Goal: Task Accomplishment & Management: Complete application form

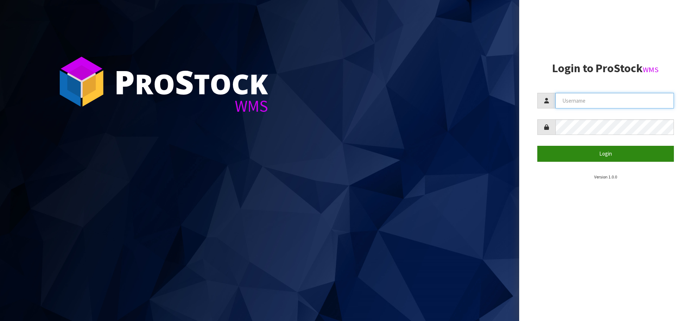
type input "SHEPHERD"
click at [590, 152] on button "Login" at bounding box center [605, 154] width 137 height 16
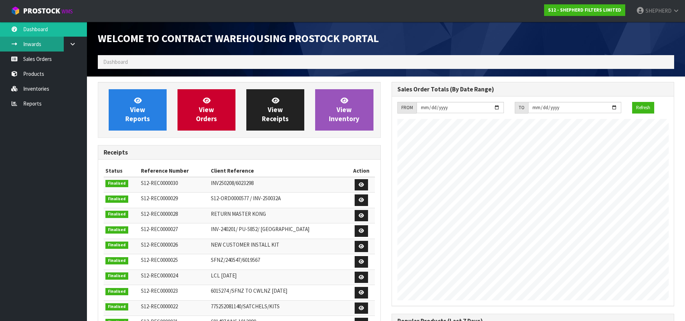
scroll to position [378, 293]
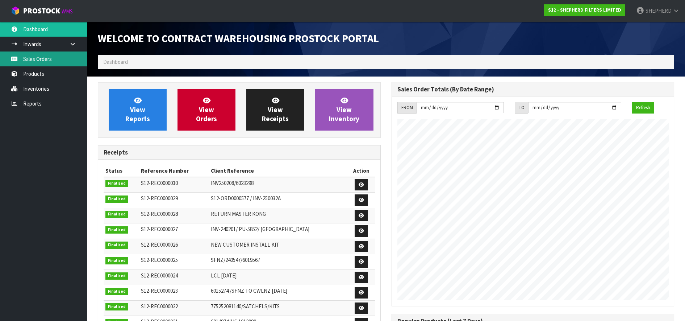
click at [38, 58] on link "Sales Orders" at bounding box center [43, 58] width 87 height 15
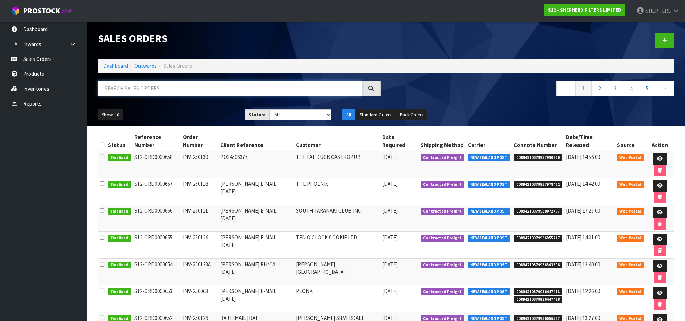
click at [147, 91] on input "text" at bounding box center [230, 88] width 264 height 16
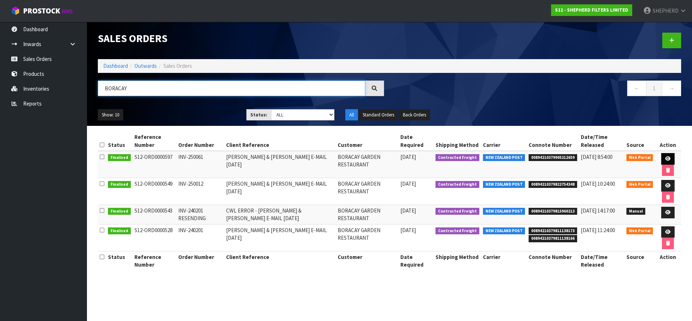
type input "BORACAY"
click at [669, 160] on icon at bounding box center [667, 158] width 5 height 5
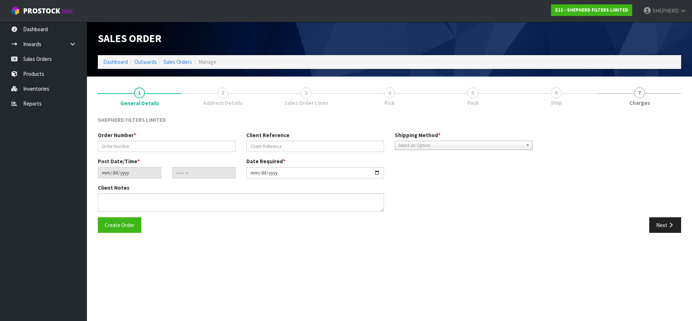
type input "INV-250061"
type input "[PERSON_NAME] & [PERSON_NAME] E-MAIL [DATE]"
type input "[DATE]"
type input "17:00:00.000"
type input "[DATE]"
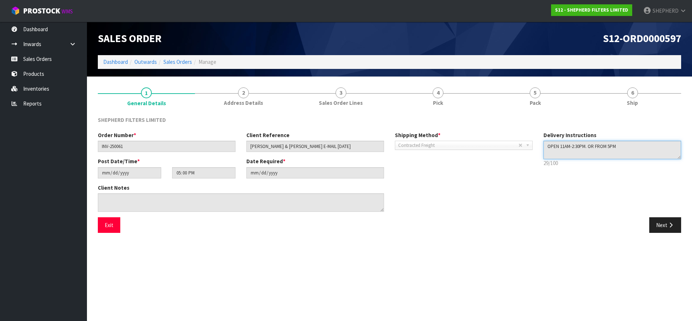
drag, startPoint x: 627, startPoint y: 145, endPoint x: 531, endPoint y: 146, distance: 96.0
click at [531, 146] on div "Order Number * INV-250061 Client Reference [PERSON_NAME] & [PERSON_NAME] E-MAIL…" at bounding box center [389, 174] width 594 height 86
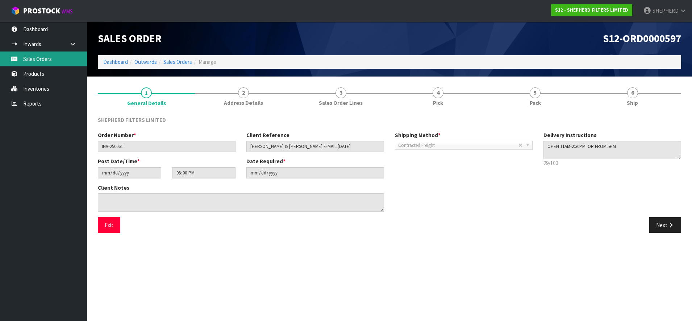
click at [38, 58] on link "Sales Orders" at bounding box center [43, 58] width 87 height 15
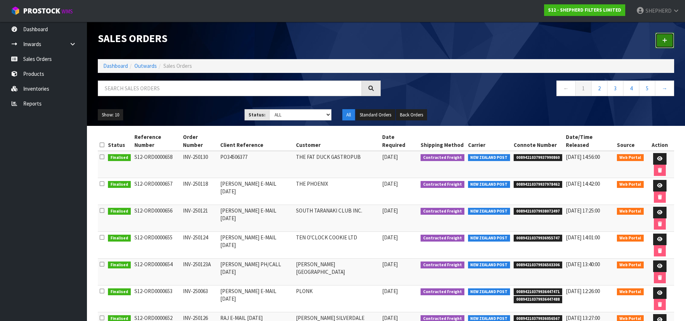
click at [665, 39] on icon at bounding box center [664, 40] width 5 height 5
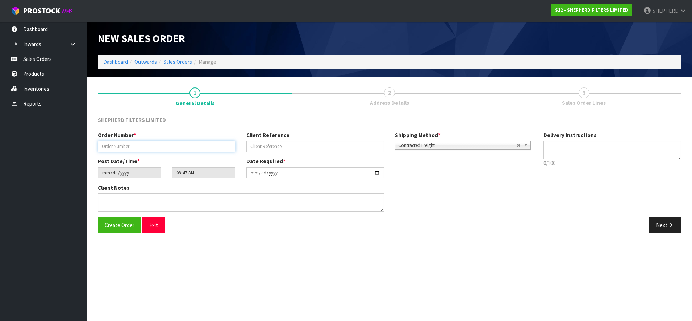
click at [113, 146] on input "text" at bounding box center [167, 146] width 138 height 11
paste input "INV-250132"
type input "INV-250132"
click at [326, 146] on input "text" at bounding box center [315, 146] width 138 height 11
paste input "[PERSON_NAME] & [PERSON_NAME] E-MAIL [DATE]"
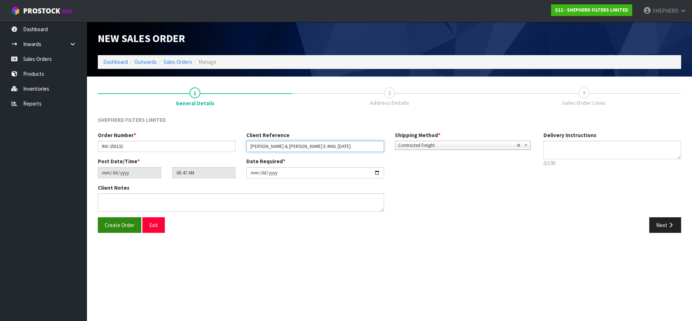
type input "[PERSON_NAME] & [PERSON_NAME] E-MAIL [DATE]"
click at [116, 228] on span "Create Order" at bounding box center [120, 224] width 30 height 7
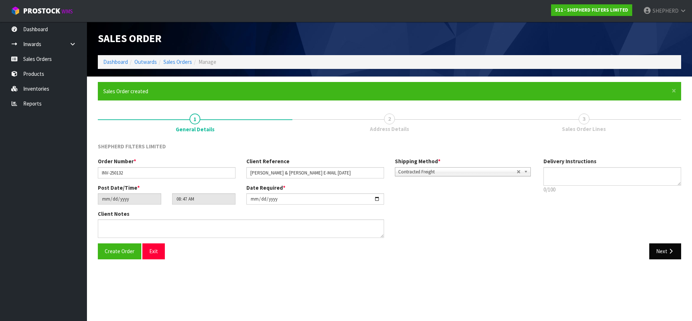
type input "10:47:00.000"
click at [664, 250] on button "Next" at bounding box center [665, 251] width 32 height 16
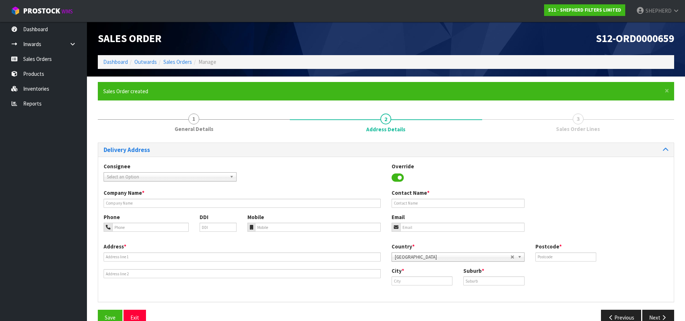
click at [195, 178] on span "Select an Option" at bounding box center [167, 176] width 120 height 9
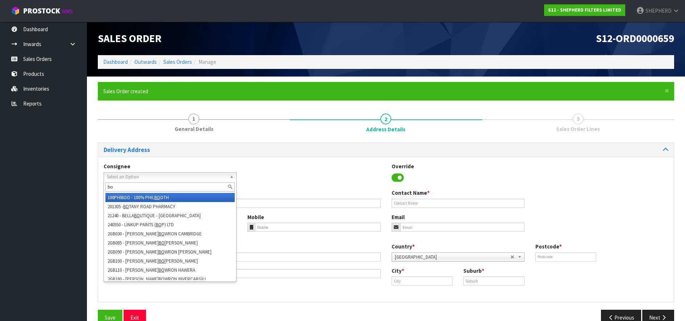
type input "b"
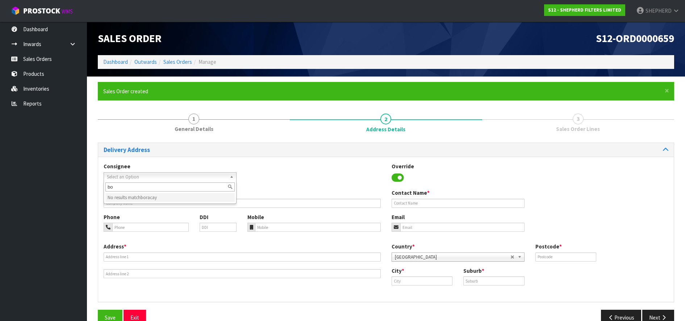
type input "b"
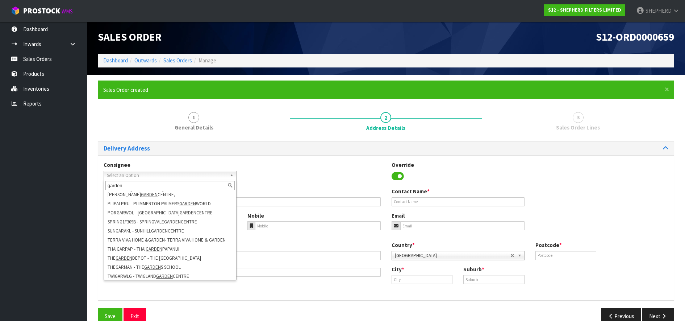
scroll to position [2, 0]
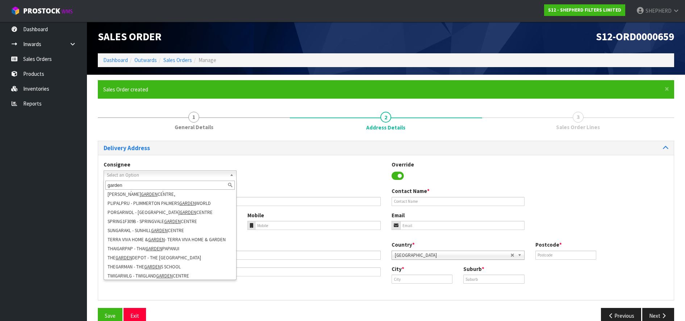
type input "garden"
click at [286, 205] on input "text" at bounding box center [242, 201] width 277 height 9
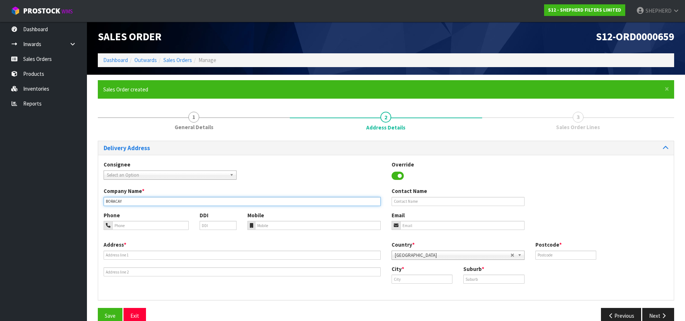
type input "BORACAY GARDEN RESTAURANT"
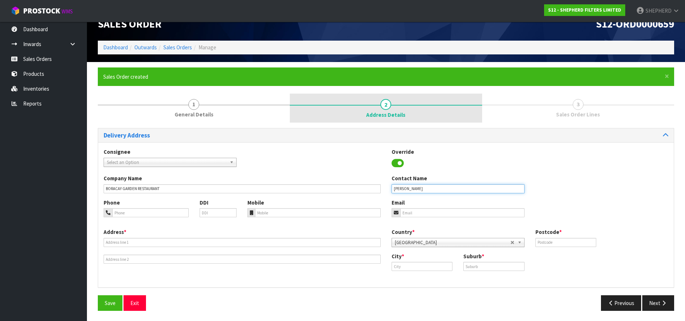
scroll to position [15, 0]
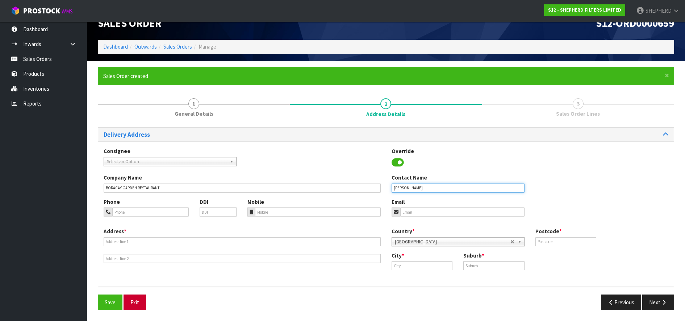
type input "[PERSON_NAME]"
click at [135, 304] on button "Exit" at bounding box center [135, 302] width 22 height 16
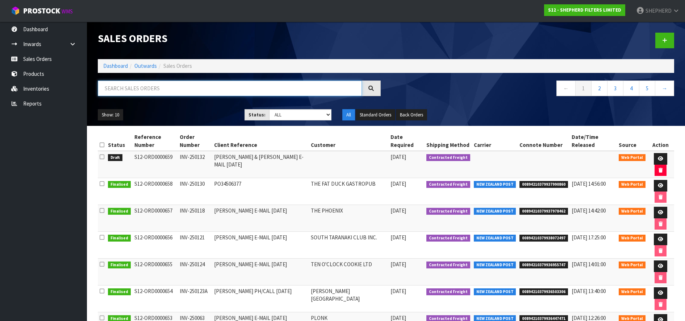
click at [131, 88] on input "text" at bounding box center [230, 88] width 264 height 16
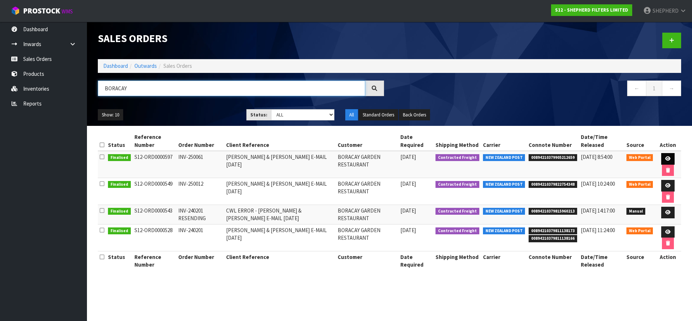
type input "BORACAY"
click at [668, 157] on icon at bounding box center [667, 158] width 5 height 5
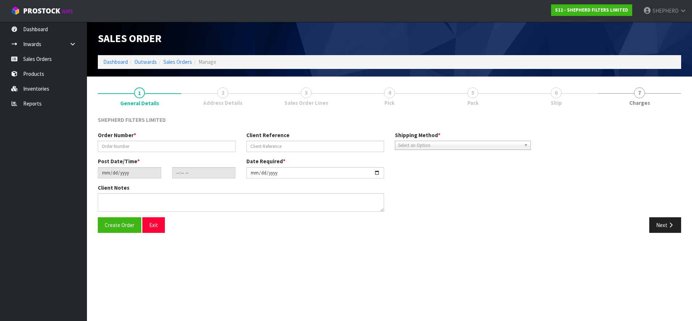
type input "INV-250061"
type input "[PERSON_NAME] & [PERSON_NAME] E-MAIL [DATE]"
type input "[DATE]"
type input "17:00:00.000"
type input "[DATE]"
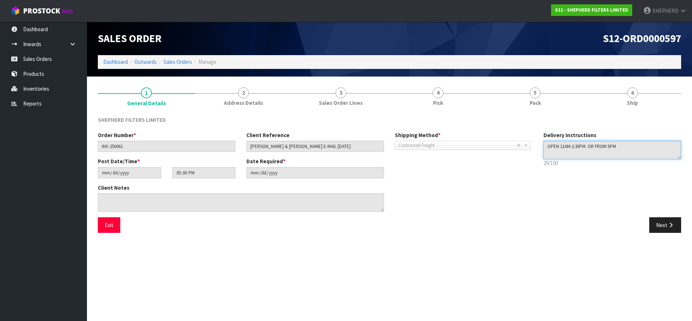
drag, startPoint x: 645, startPoint y: 149, endPoint x: 521, endPoint y: 140, distance: 124.2
click at [521, 140] on div "Order Number * INV-250061 Client Reference [PERSON_NAME] & [PERSON_NAME] E-MAIL…" at bounding box center [389, 174] width 594 height 86
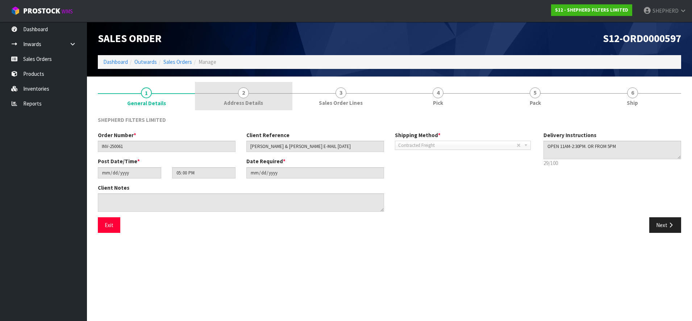
click at [243, 92] on span "2" at bounding box center [243, 92] width 11 height 11
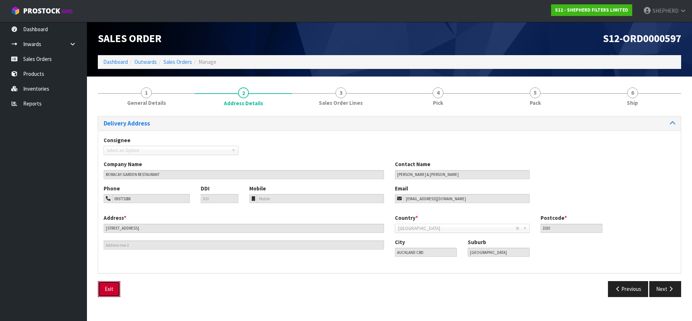
click at [104, 291] on button "Exit" at bounding box center [109, 289] width 22 height 16
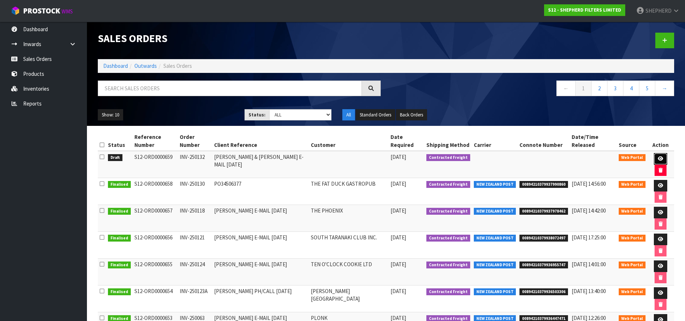
click at [654, 153] on link at bounding box center [660, 159] width 13 height 12
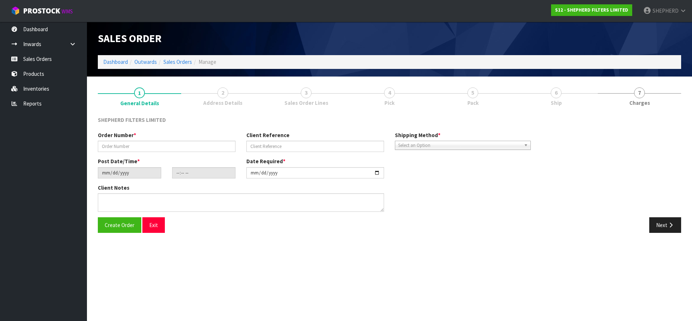
type input "INV-250132"
type input "[PERSON_NAME] & [PERSON_NAME] E-MAIL [DATE]"
type input "[DATE]"
type input "10:47:00.000"
type input "[DATE]"
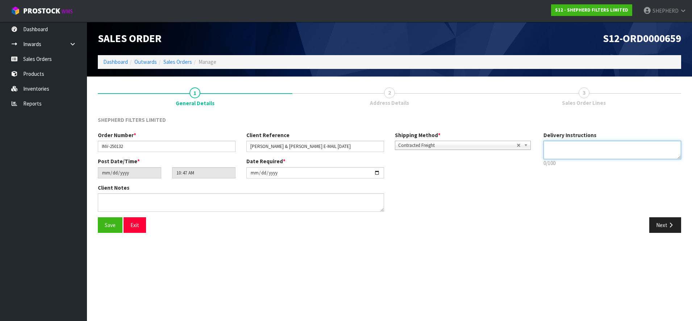
click at [585, 150] on textarea at bounding box center [613, 150] width 138 height 18
paste textarea "OPEN 11AM-2:30PM. OR FROM 5PM"
type textarea "OPEN 11AM-2:30PM. OR FROM 5PM"
click at [104, 226] on button "Save" at bounding box center [110, 225] width 25 height 16
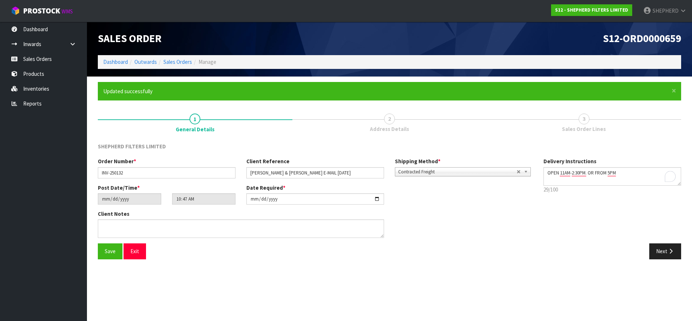
type input "12:47:00.000"
click at [657, 254] on button "Next" at bounding box center [665, 251] width 32 height 16
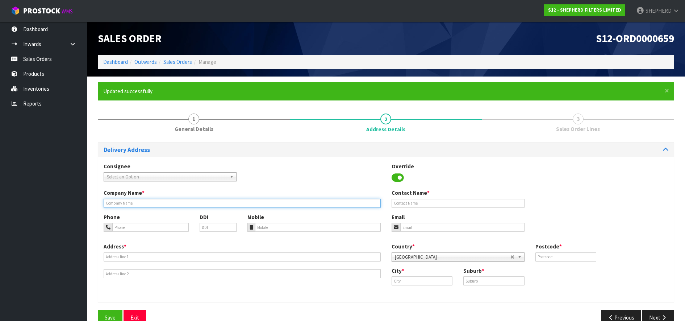
click at [207, 201] on input "text" at bounding box center [242, 203] width 277 height 9
type input "BORACAY GARDEN RESTAURANT"
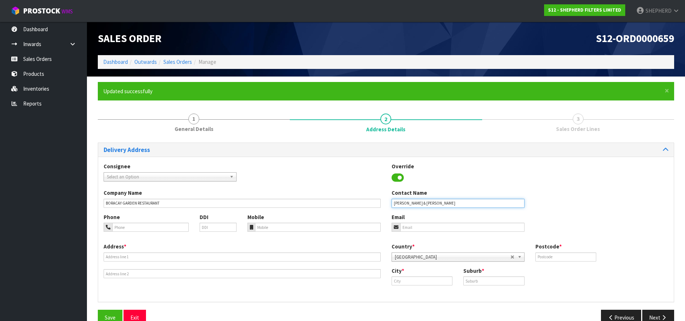
type input "[PERSON_NAME] & [PERSON_NAME]"
click at [126, 229] on input "tel" at bounding box center [150, 226] width 76 height 9
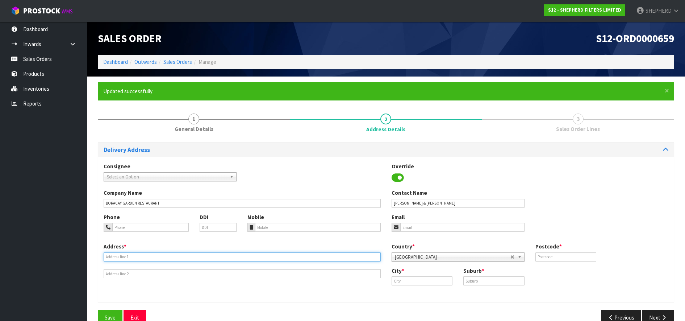
click at [165, 256] on input "text" at bounding box center [242, 256] width 277 height 9
type input "[STREET_ADDRESS]"
type input "1010"
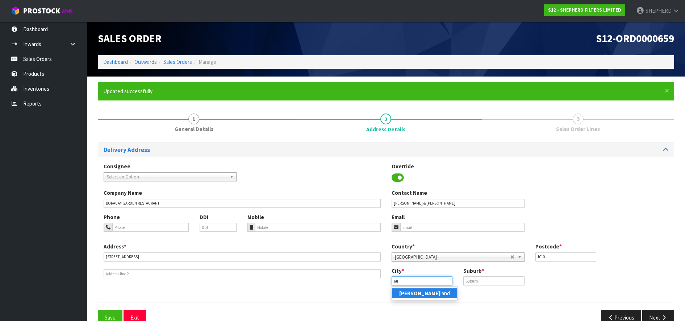
type input "a"
click at [424, 291] on link "Auckla nd" at bounding box center [420, 293] width 57 height 10
type input "[GEOGRAPHIC_DATA]"
click at [473, 281] on input "text" at bounding box center [493, 280] width 61 height 9
type input "[GEOGRAPHIC_DATA]"
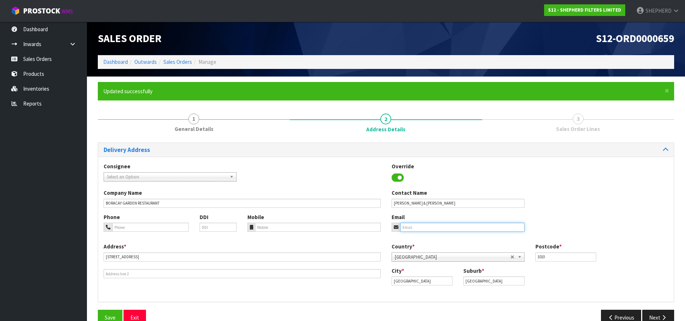
click at [429, 226] on input "email" at bounding box center [462, 226] width 124 height 9
type input "[EMAIL_ADDRESS][DOMAIN_NAME]"
click at [135, 229] on input "tel" at bounding box center [150, 226] width 76 height 9
type input "0"
paste input "09 377 3288"
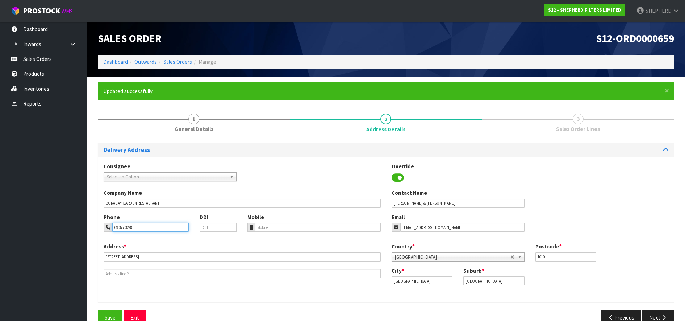
type input "09 377 3288"
click at [260, 227] on input "tel" at bounding box center [317, 226] width 125 height 9
paste input "21-02630848"
click at [262, 227] on input "21-02630848" at bounding box center [317, 226] width 125 height 9
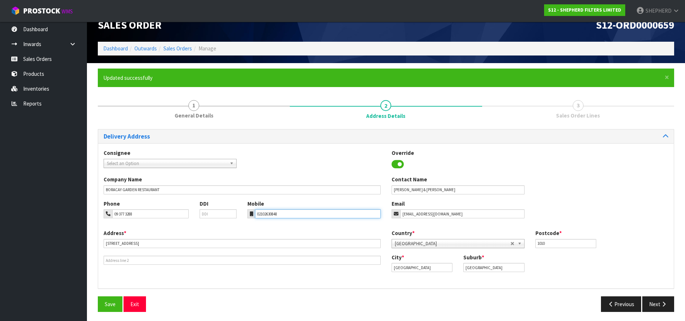
scroll to position [15, 0]
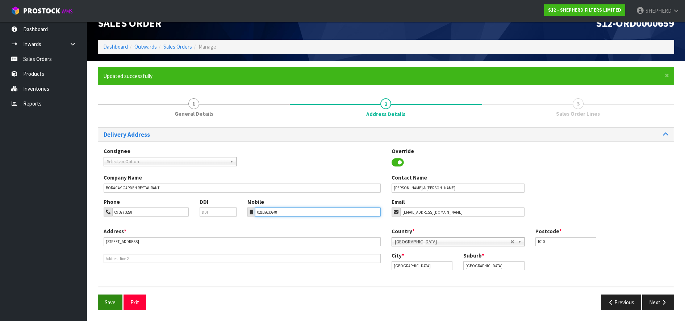
type input "02102630848"
click at [107, 300] on span "Save" at bounding box center [110, 302] width 11 height 7
click at [651, 303] on button "Next" at bounding box center [658, 302] width 32 height 16
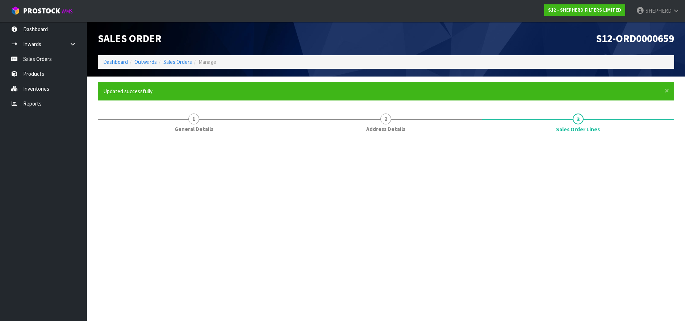
scroll to position [0, 0]
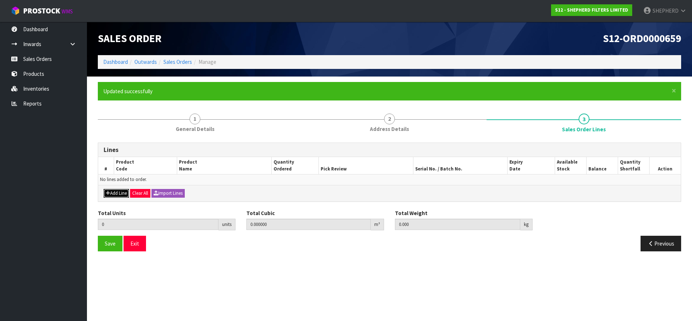
click at [112, 195] on button "Add Line" at bounding box center [116, 193] width 25 height 9
type input "0"
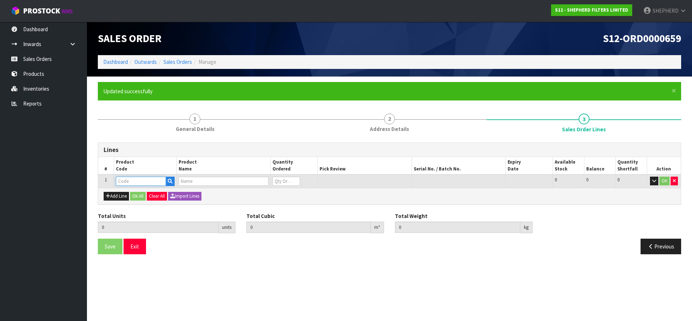
click at [135, 180] on input "text" at bounding box center [141, 180] width 50 height 9
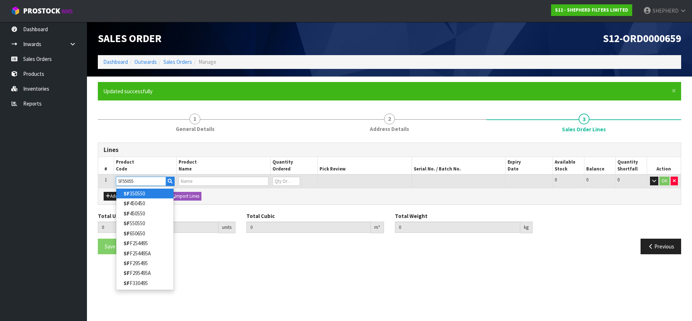
type input "SF550550"
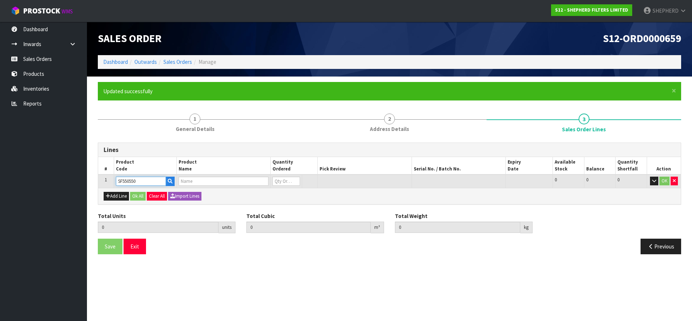
type input "0.000000"
type input "0.000"
type input "SHEPHERD FILTERS 550 X 550 - CODE SF550550"
type input "0"
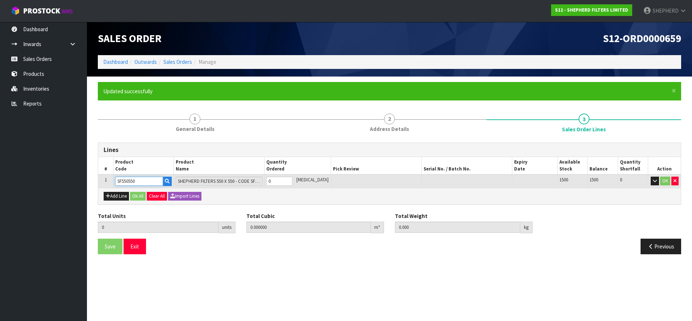
type input "SF550550"
click at [254, 177] on tr "1 SF550550 SHEPHERD FILTERS 550 X 550 - CODE SF550550 0 [MEDICAL_DATA] 1500 150…" at bounding box center [389, 180] width 583 height 13
type input "1"
type input "0.000583"
type input "0.06"
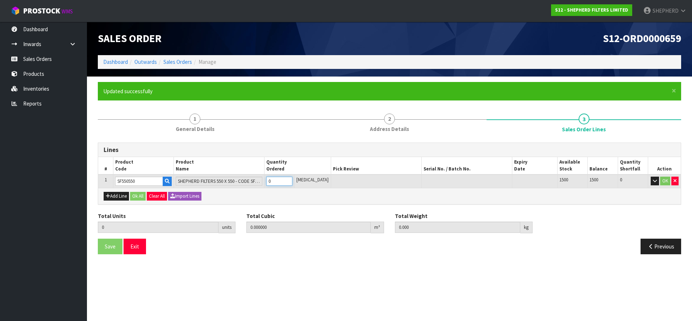
type input "1"
type input "10"
type input "0.00583"
type input "0.6"
type input "10"
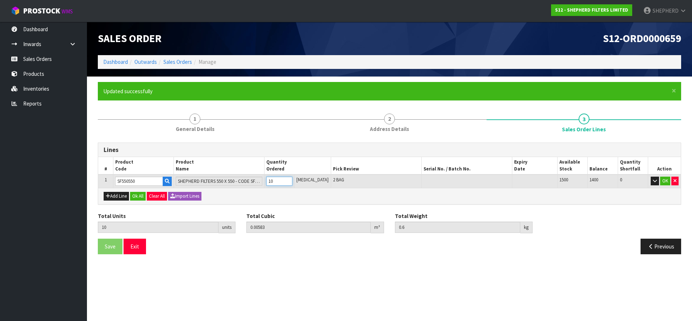
type input "100"
type input "0.09918"
type input "6"
type input "100"
click at [110, 197] on button "Add Line" at bounding box center [116, 196] width 25 height 9
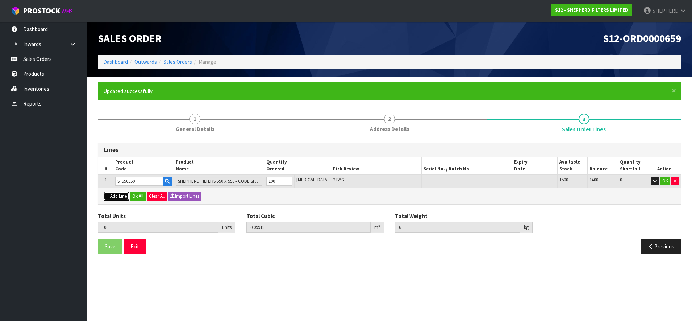
type input "0"
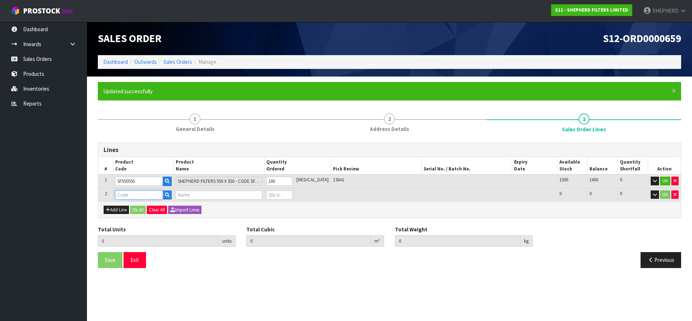
click at [118, 193] on input "text" at bounding box center [139, 194] width 48 height 9
type input "CARDBOAR"
click at [134, 209] on strong "CARDBOAR" at bounding box center [137, 207] width 27 height 7
type input "CARDBOARD SHIPPERS"
type input "100"
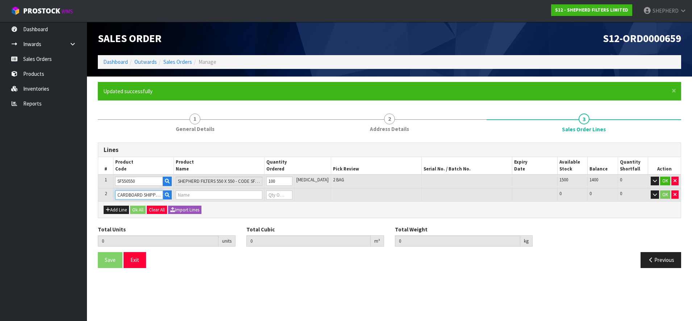
type input "0.09918"
type input "6"
type input "2-PACK BOXES"
type input "0"
drag, startPoint x: 283, startPoint y: 195, endPoint x: 262, endPoint y: 189, distance: 21.9
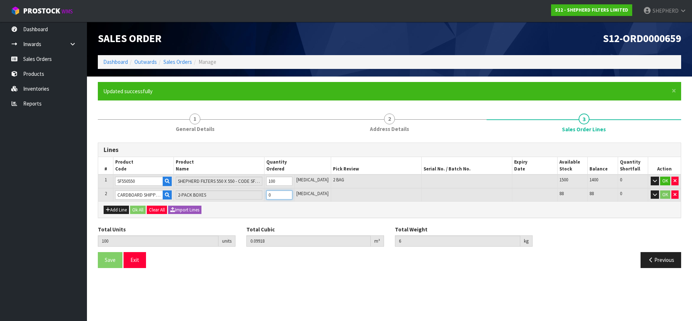
click at [262, 189] on tr "2 CARDBOARD SHIPPERS 2-PACK BOXES 0 [MEDICAL_DATA] 88 88 0 OK" at bounding box center [389, 194] width 583 height 13
type input "101"
type input "0.100126"
type input "6.1"
type input "1"
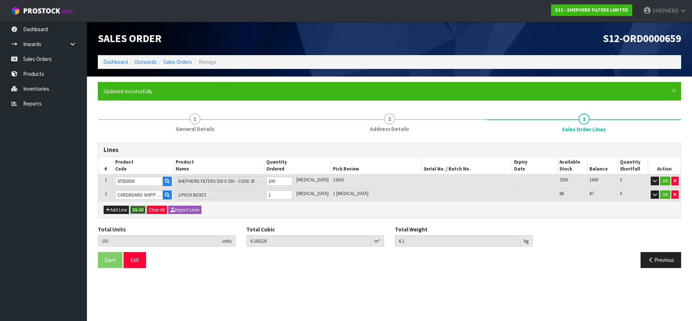
click at [134, 210] on button "Ok All" at bounding box center [138, 209] width 16 height 9
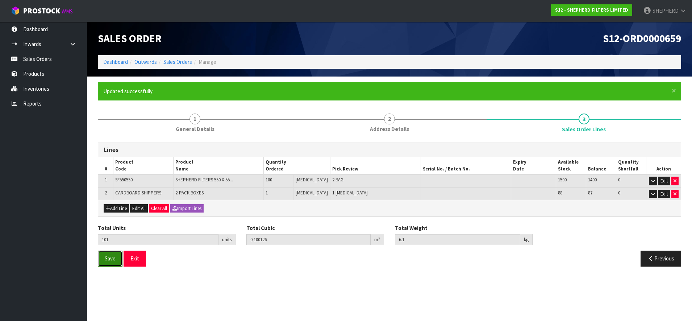
click at [111, 261] on span "Save" at bounding box center [110, 258] width 11 height 7
click at [134, 258] on button "Exit" at bounding box center [135, 258] width 22 height 16
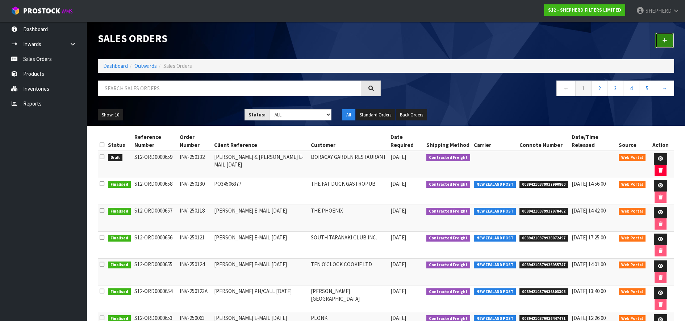
click at [665, 38] on icon at bounding box center [664, 40] width 5 height 5
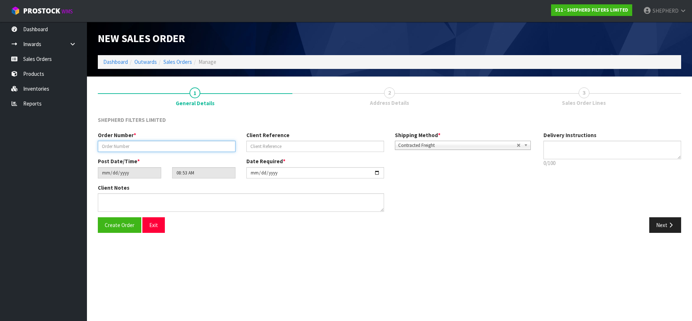
click at [150, 147] on input "text" at bounding box center [167, 146] width 138 height 11
paste input "INV-250125"
type input "INV-250125"
click at [287, 145] on input "text" at bounding box center [315, 146] width 138 height 11
click at [268, 145] on input "text" at bounding box center [315, 146] width 138 height 11
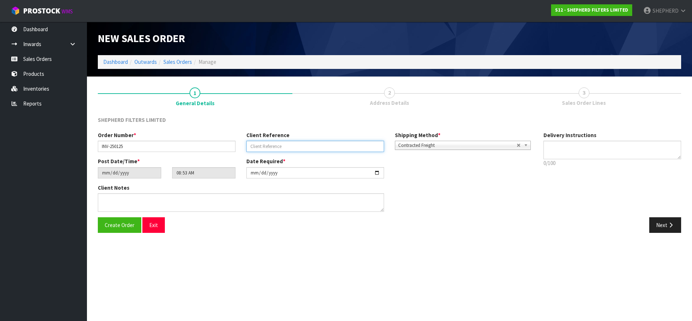
paste input "[PERSON_NAME] E-MAIL [DATE]"
type input "[PERSON_NAME] E-MAIL [DATE]"
click at [557, 151] on textarea at bounding box center [613, 150] width 138 height 18
click at [113, 230] on button "Create Order" at bounding box center [119, 225] width 43 height 16
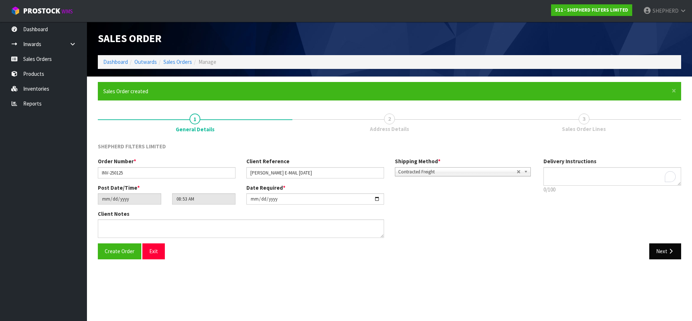
type input "10:53:00.000"
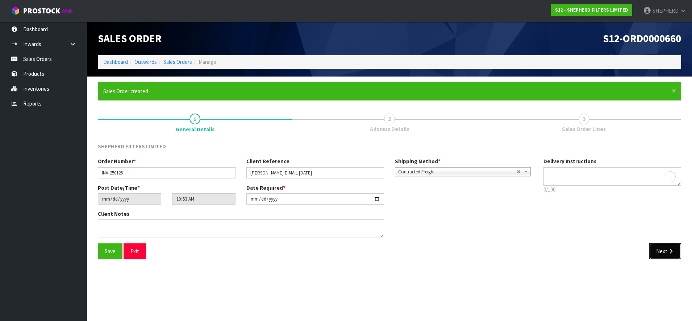
click at [665, 254] on button "Next" at bounding box center [665, 251] width 32 height 16
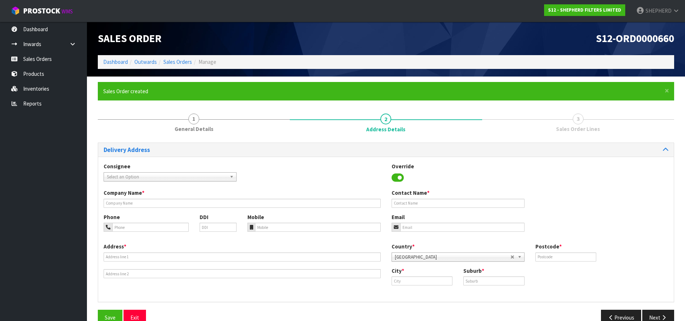
click at [170, 175] on span "Select an Option" at bounding box center [167, 176] width 120 height 9
type input "c"
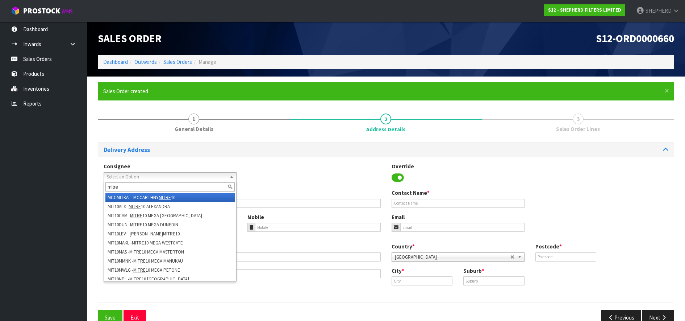
type input "mitre"
click at [267, 202] on input "text" at bounding box center [242, 203] width 277 height 9
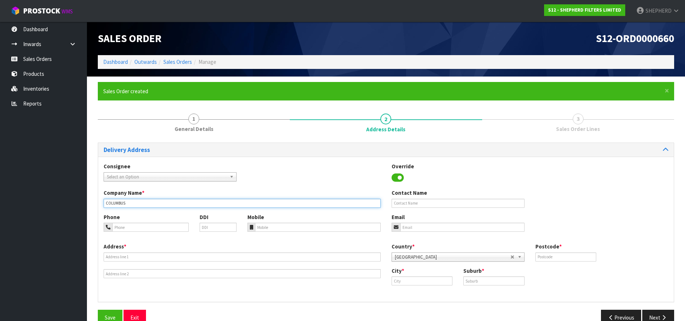
type input "COLUMBUS COFFEE, MITRE 10WAINUIOMATA"
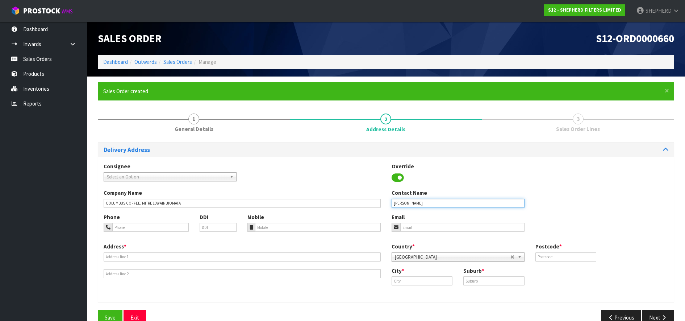
type input "[PERSON_NAME]"
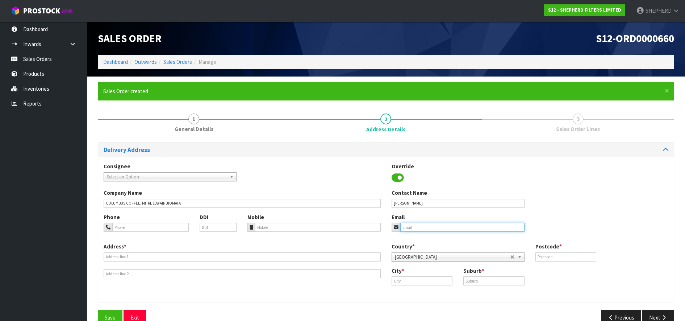
type input "[PERSON_NAME][EMAIL_ADDRESS][PERSON_NAME][DOMAIN_NAME]"
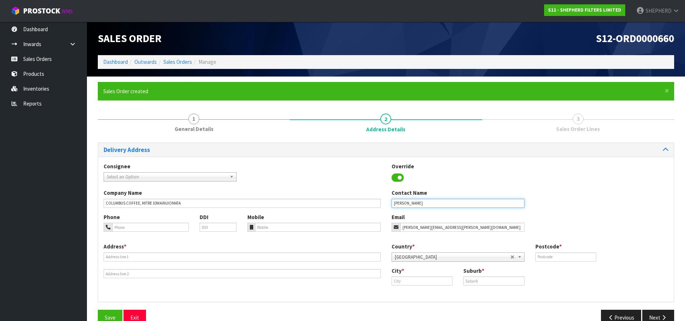
type input "[PERSON_NAME]"
click at [133, 228] on input "tel" at bounding box center [150, 226] width 76 height 9
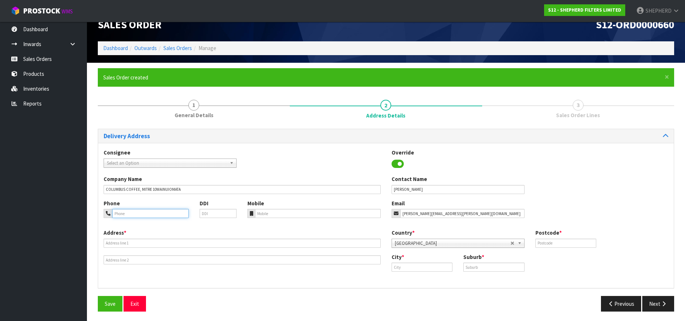
scroll to position [15, 0]
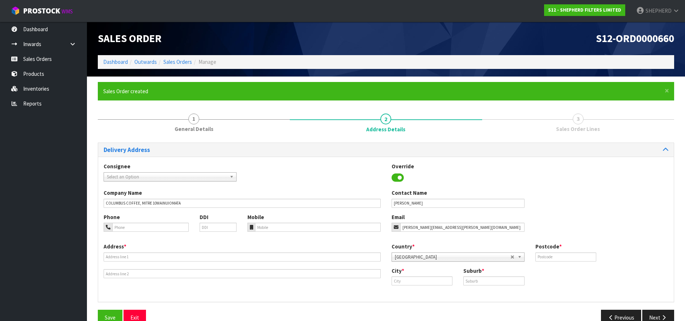
scroll to position [15, 0]
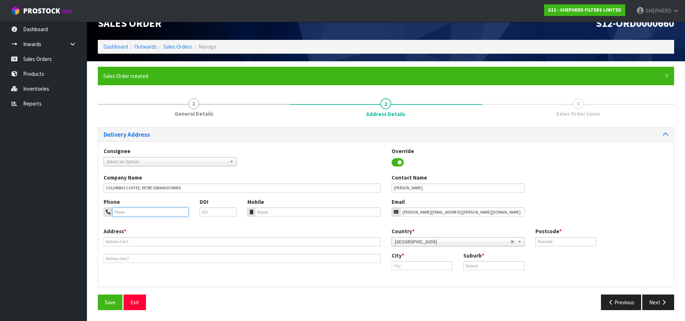
paste input "64 4 570 3356"
click at [121, 210] on input "64 4 570 3356" at bounding box center [150, 211] width 76 height 9
type input "04 570 3356"
click at [264, 209] on input "tel" at bounding box center [317, 211] width 125 height 9
paste input "4 564 8760"
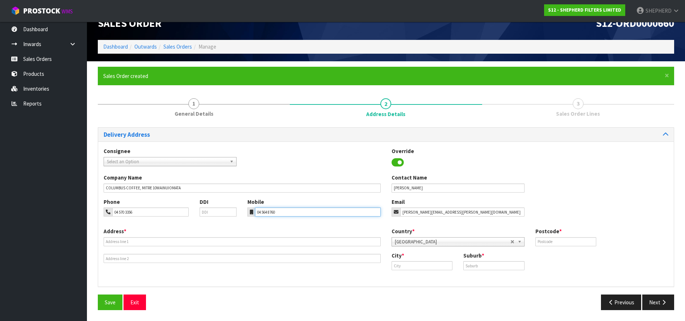
type input "04 564 8760"
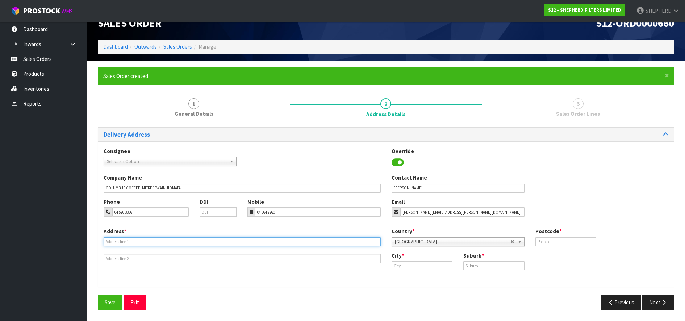
click at [159, 241] on input "text" at bounding box center [242, 241] width 277 height 9
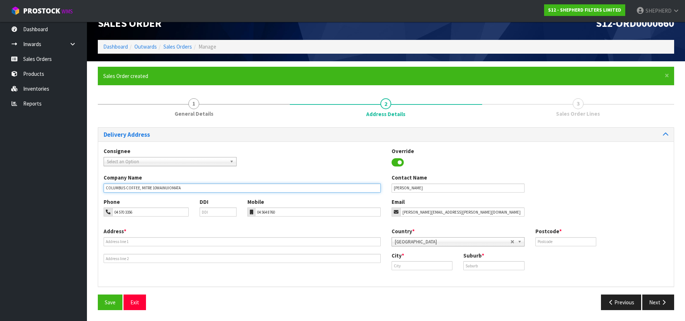
click at [310, 187] on input "COLUMBUS COFFEE, MITRE 10WAINUIOMATA" at bounding box center [242, 187] width 277 height 9
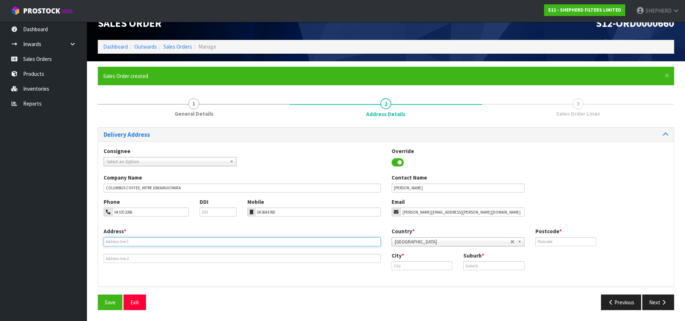
click at [282, 242] on input "text" at bounding box center [242, 241] width 277 height 9
type input "6 TE ARA RAUKURA"
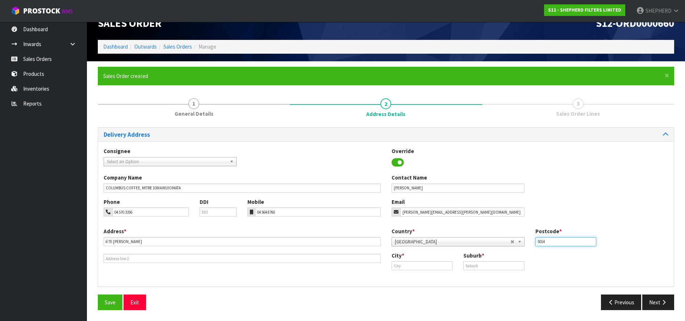
type input "5014"
type input "w"
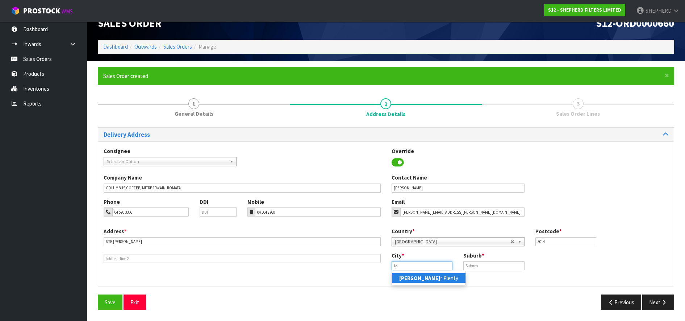
type input "L"
type input "Wainuiomata"
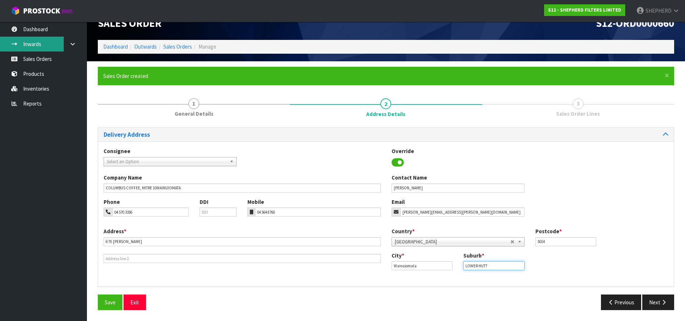
type input "LOWER HUTT"
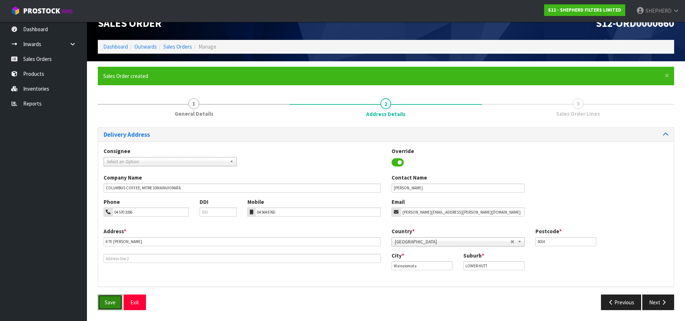
click at [111, 302] on span "Save" at bounding box center [110, 302] width 11 height 7
click at [657, 303] on button "Next" at bounding box center [658, 302] width 32 height 16
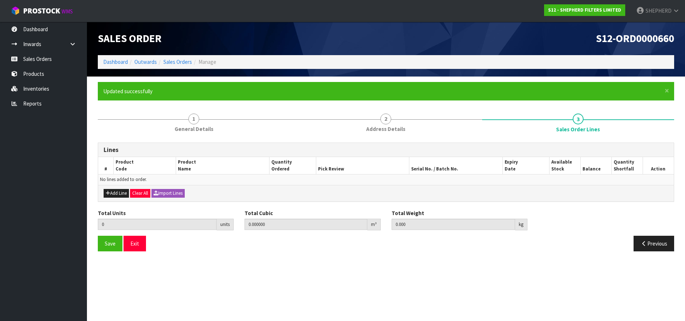
scroll to position [0, 0]
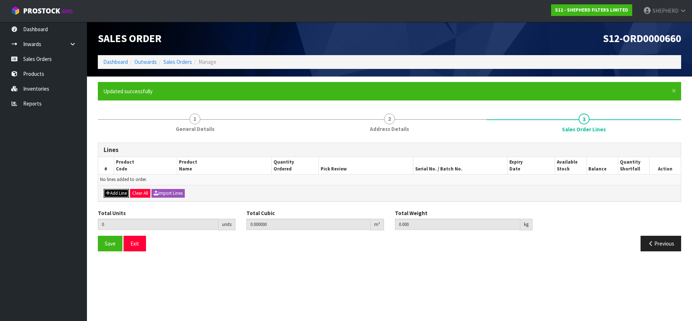
click at [116, 194] on button "Add Line" at bounding box center [116, 193] width 25 height 9
type input "0"
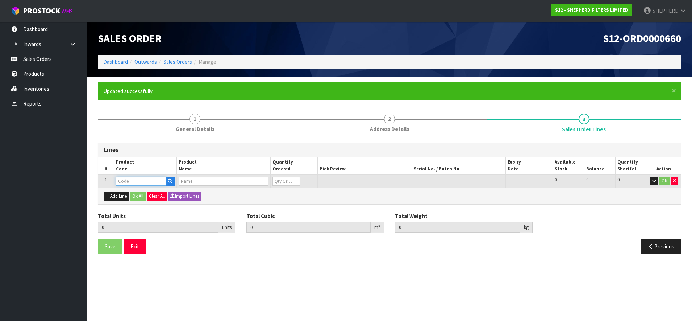
click at [122, 180] on input "text" at bounding box center [141, 180] width 50 height 9
click at [136, 182] on input "text" at bounding box center [141, 180] width 50 height 9
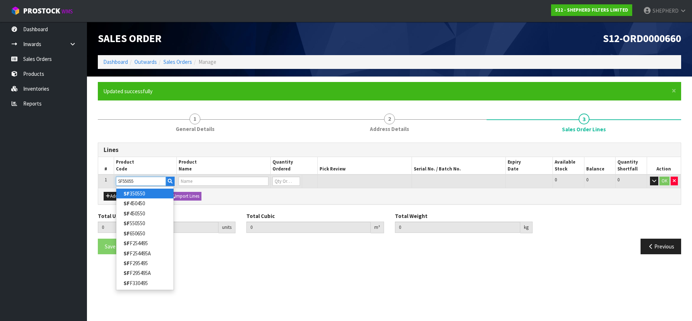
type input "SF550550"
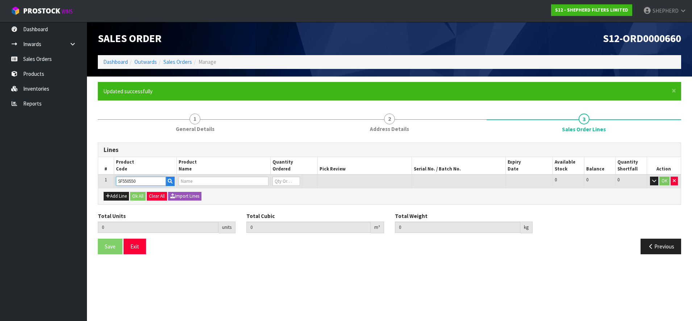
type input "0.000000"
type input "0.000"
type input "SHEPHERD FILTERS 550 X 550 - CODE SF550550"
type input "0"
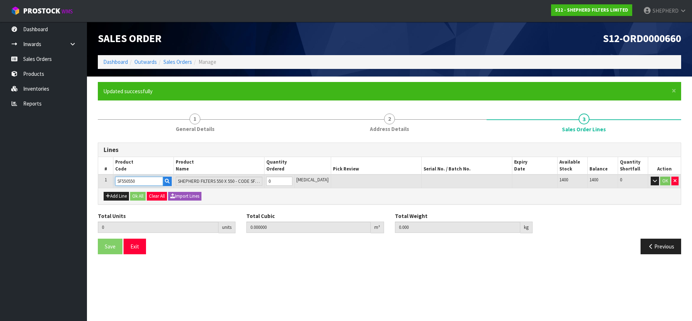
type input "SF550550"
drag, startPoint x: 287, startPoint y: 178, endPoint x: 229, endPoint y: 173, distance: 58.5
click at [229, 174] on table "# Product Code Product Name Quantity Ordered Pick Review Serial No. / Batch No.…" at bounding box center [389, 172] width 583 height 30
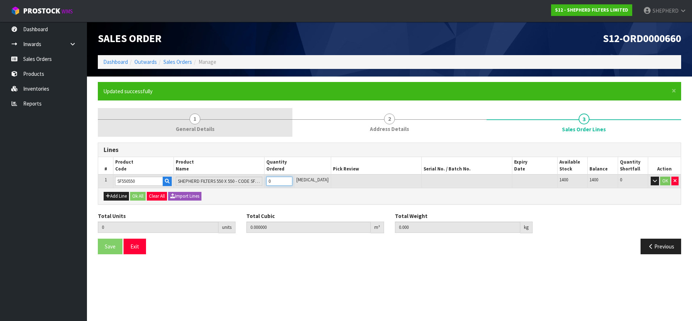
type input "5"
type input "0.002915"
type input "0.3"
type input "5"
type input "50"
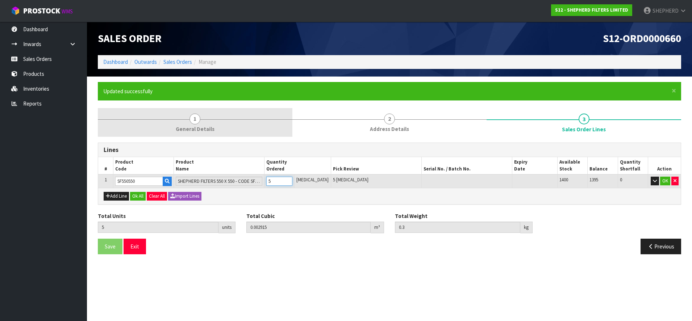
type input "0.04959"
type input "3"
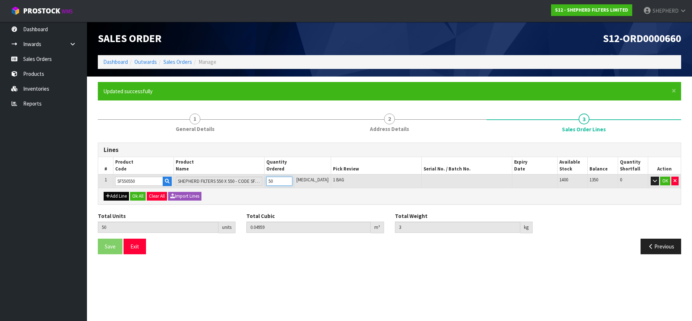
type input "50"
click at [120, 196] on button "Add Line" at bounding box center [116, 196] width 25 height 9
type input "0"
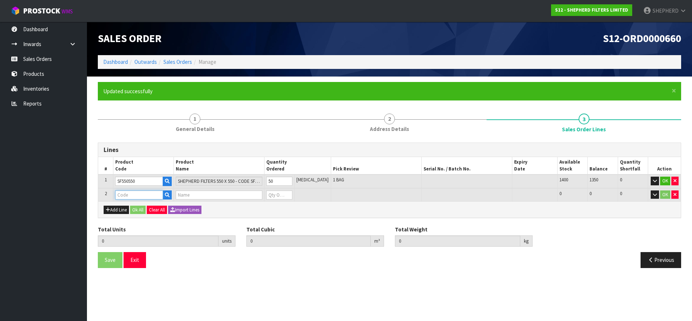
click at [120, 194] on input "text" at bounding box center [139, 194] width 48 height 9
type input "COURIER"
click at [139, 211] on link "COURIER SATCHELS (75X90CM)" at bounding box center [158, 207] width 85 height 10
type input "COURIER SATCHELS (75X90CM)"
type input "50"
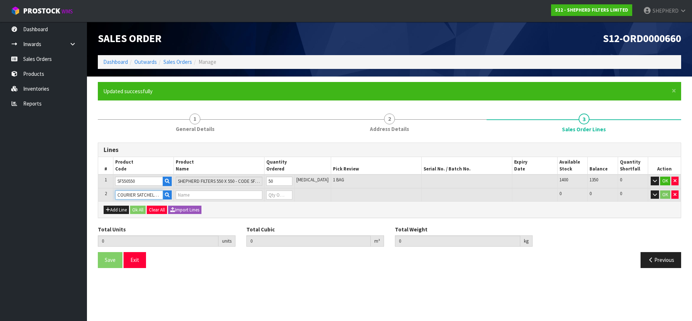
type input "0.04959"
type input "3"
type input "SINGLE-PACK SATCHELS"
type input "0"
type input "51"
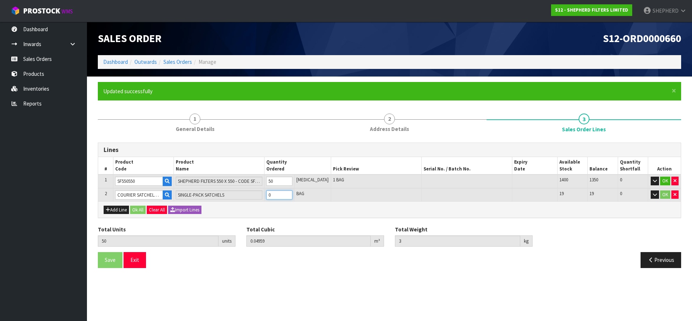
type input "0.049657"
type input "3.01"
type input "1"
click at [141, 210] on button "Ok All" at bounding box center [138, 209] width 16 height 9
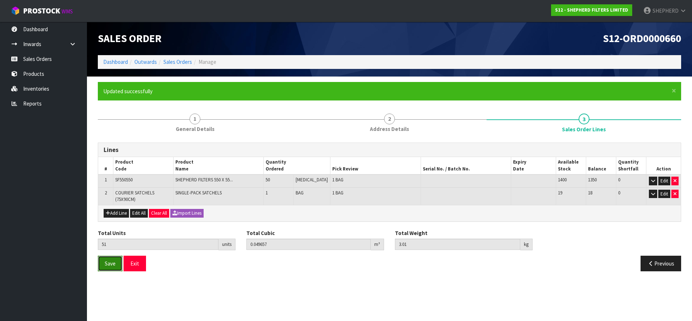
click at [110, 266] on span "Save" at bounding box center [110, 263] width 11 height 7
click at [135, 265] on button "Exit" at bounding box center [135, 263] width 22 height 16
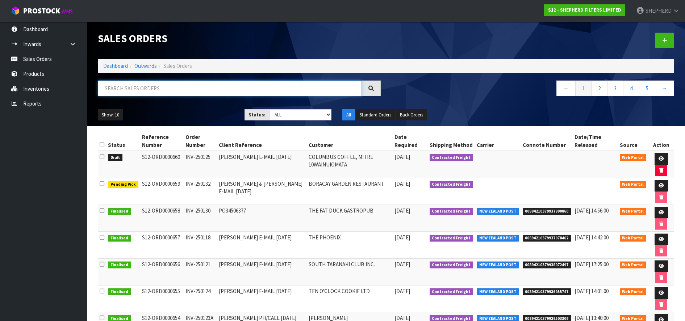
click at [200, 89] on input "text" at bounding box center [230, 88] width 264 height 16
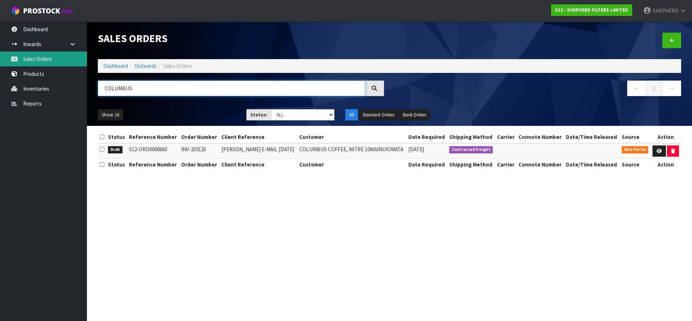
type input "COLUMBUS"
click at [35, 56] on link "Sales Orders" at bounding box center [43, 58] width 87 height 15
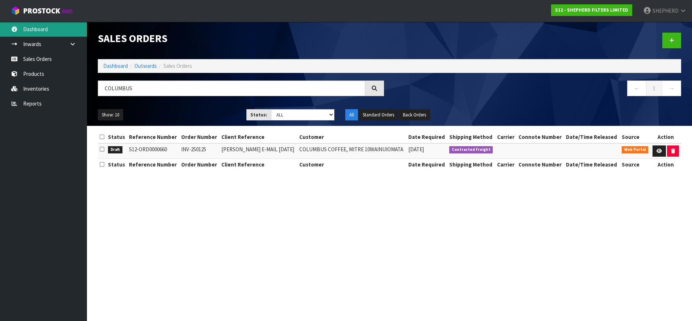
click at [45, 32] on link "Dashboard" at bounding box center [43, 29] width 87 height 15
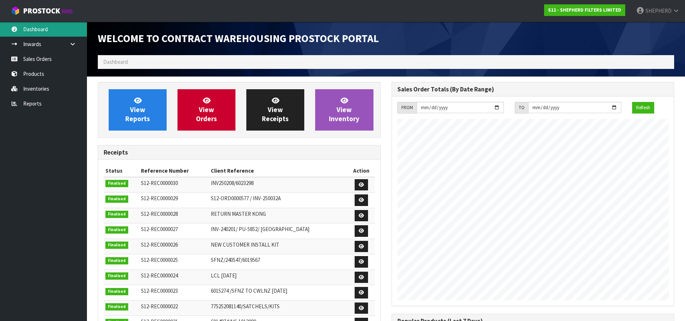
scroll to position [378, 293]
click at [45, 60] on link "Sales Orders" at bounding box center [43, 58] width 87 height 15
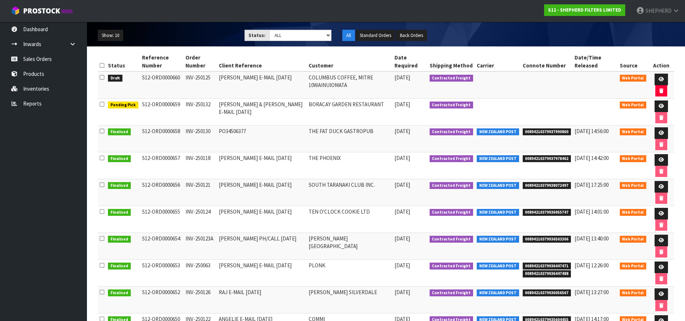
scroll to position [86, 0]
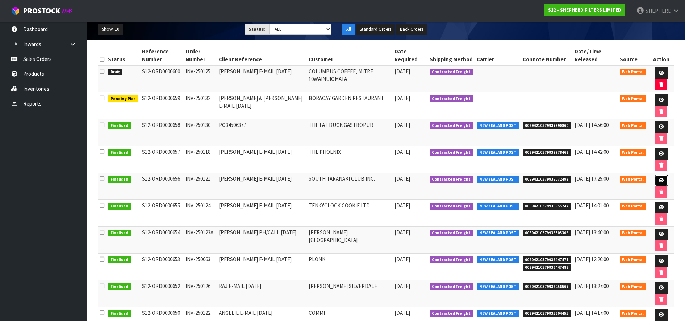
click at [659, 179] on icon at bounding box center [661, 180] width 5 height 5
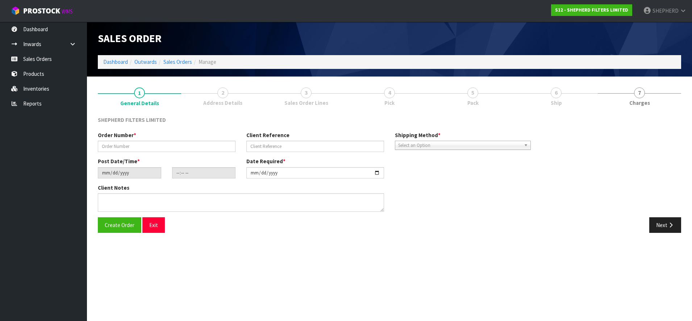
type input "INV-250121"
type input "[PERSON_NAME] E-MAIL [DATE]"
type input "2025-08-07"
type input "21:43:00.000"
type input "2025-08-07"
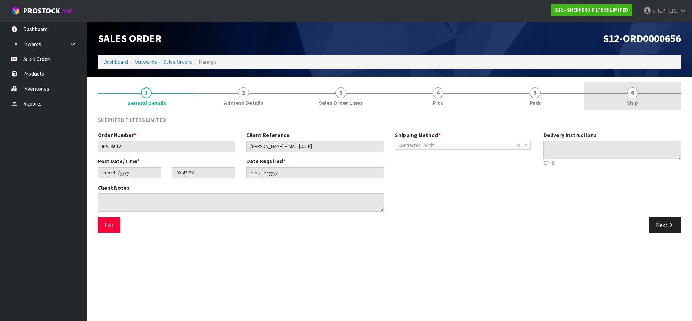
click at [634, 95] on span "6" at bounding box center [632, 92] width 11 height 11
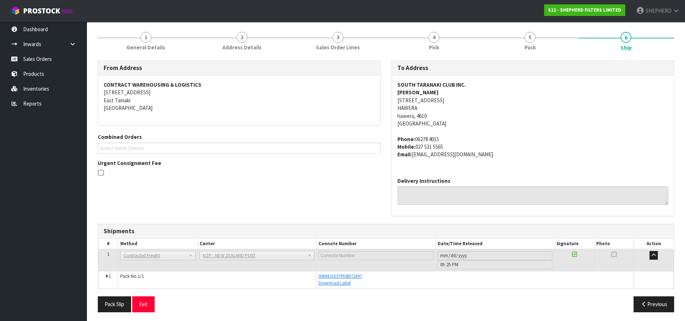
scroll to position [58, 0]
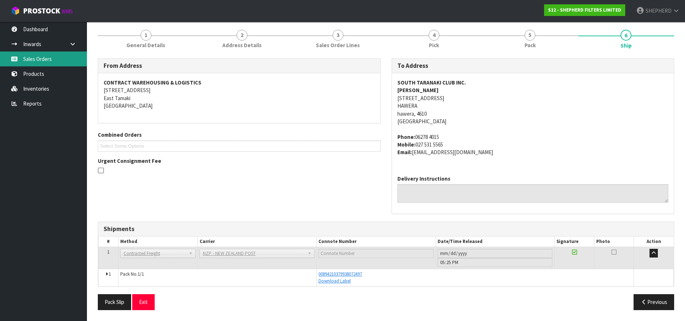
click at [39, 61] on link "Sales Orders" at bounding box center [43, 58] width 87 height 15
